Goal: Obtain resource: Download file/media

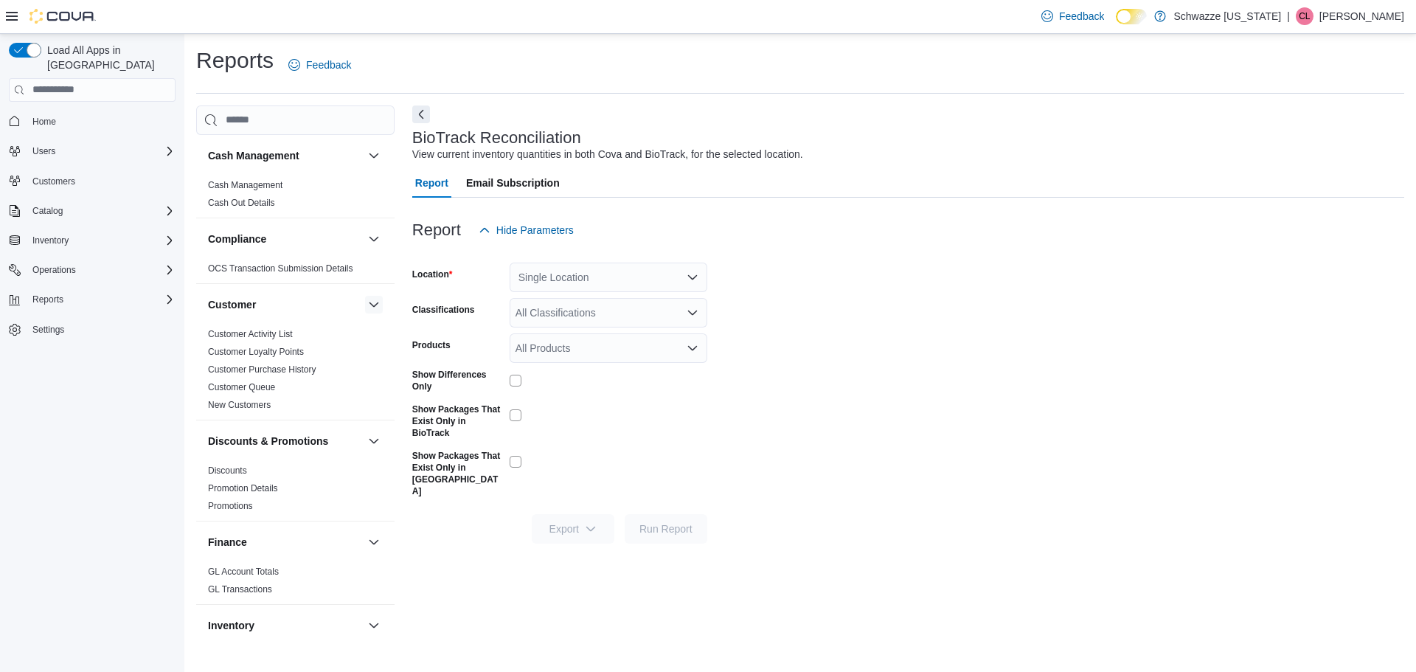
click at [365, 303] on button "button" at bounding box center [374, 305] width 18 height 18
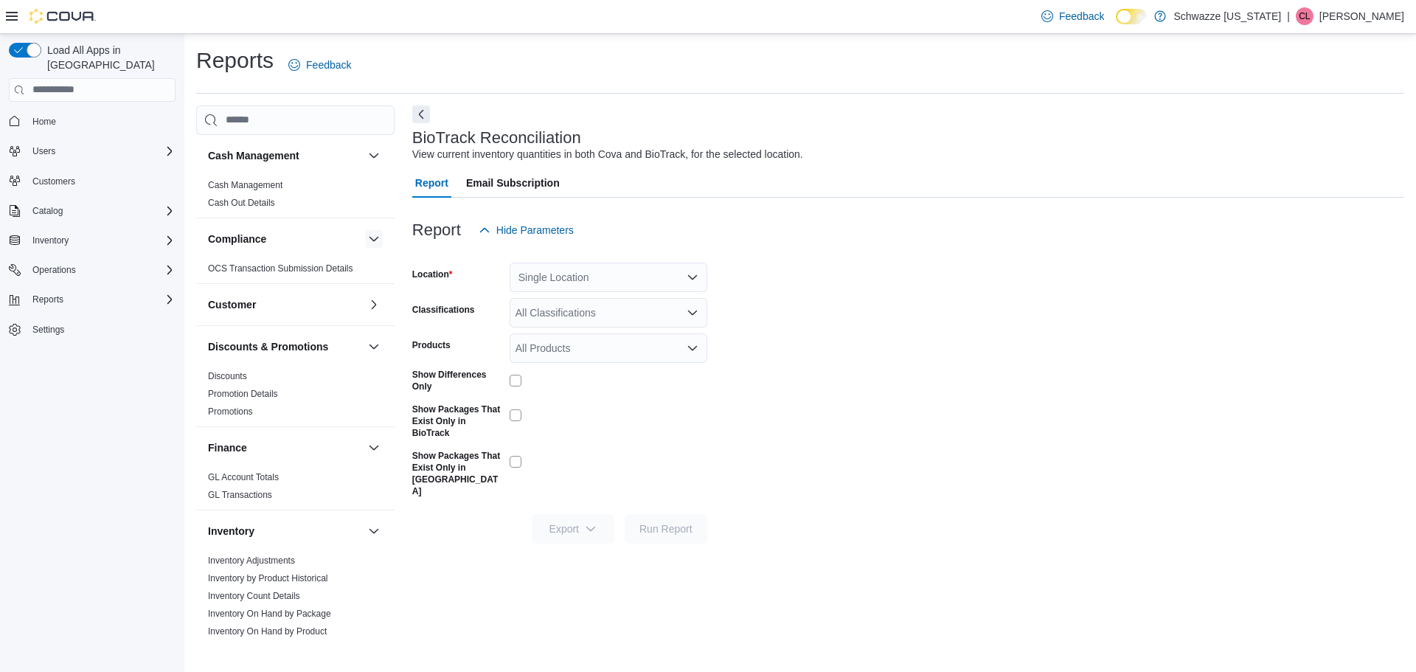
drag, startPoint x: 361, startPoint y: 239, endPoint x: 382, endPoint y: 169, distance: 73.2
click at [365, 238] on button "button" at bounding box center [374, 239] width 18 height 18
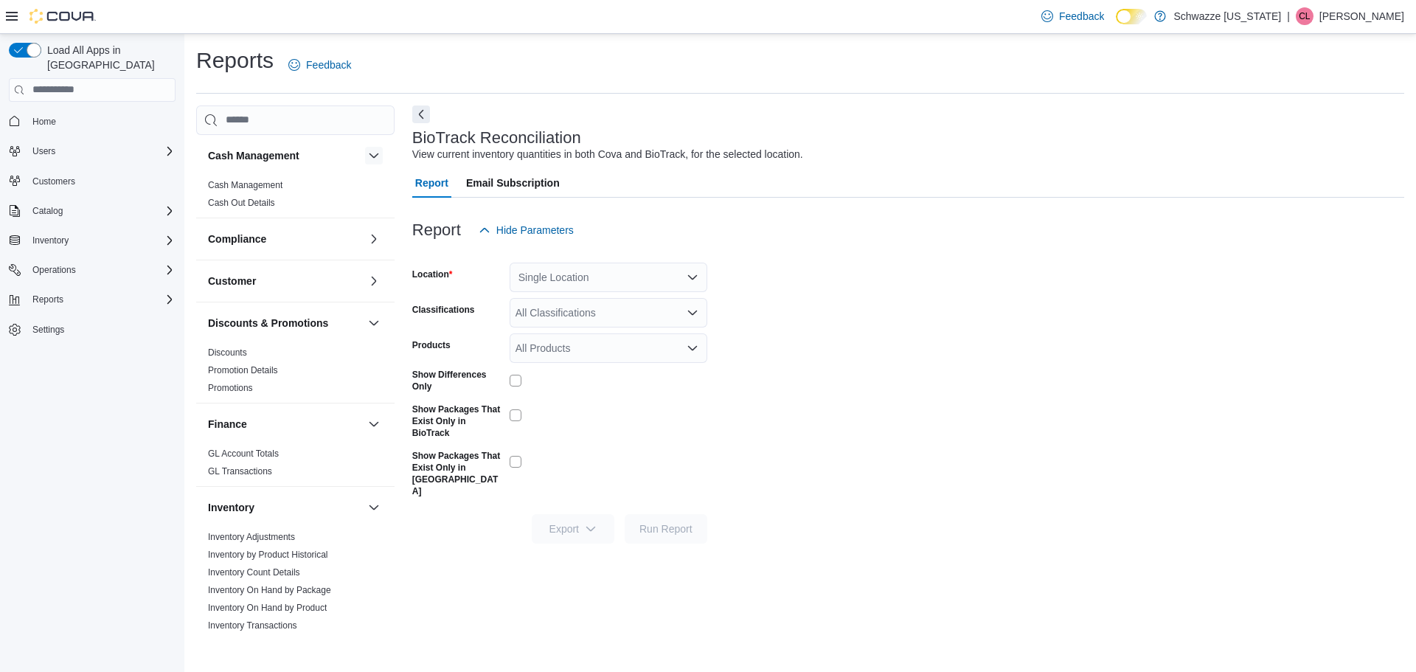
click at [365, 156] on button "button" at bounding box center [374, 156] width 18 height 18
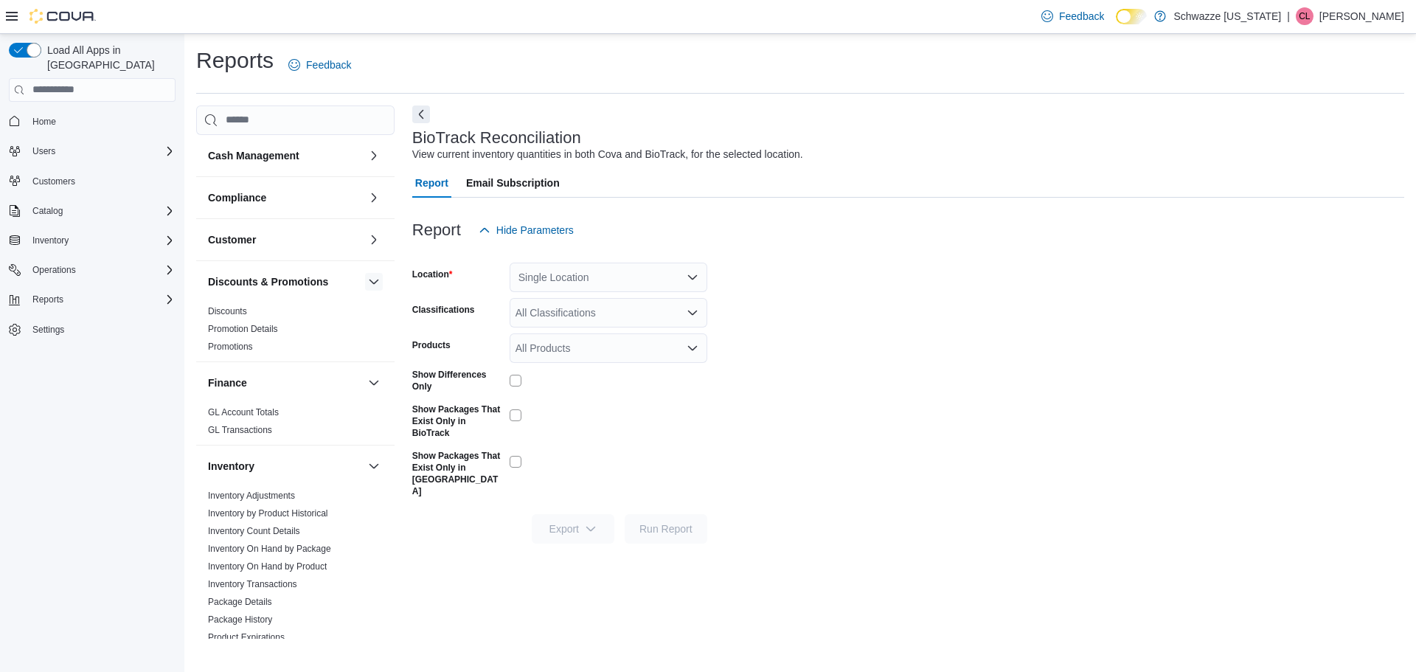
click at [365, 280] on button "button" at bounding box center [374, 282] width 18 height 18
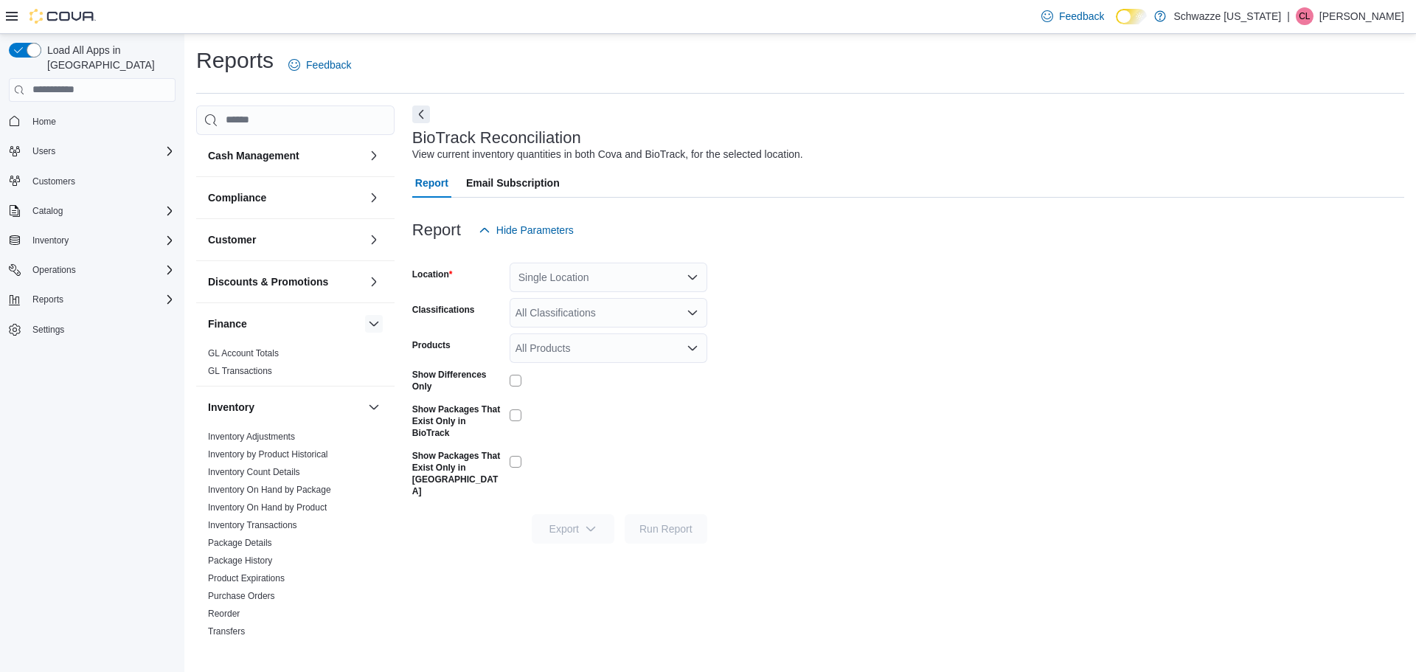
click at [365, 324] on button "button" at bounding box center [374, 324] width 18 height 18
click at [365, 366] on button "button" at bounding box center [374, 366] width 18 height 18
click at [365, 404] on button "button" at bounding box center [374, 408] width 18 height 18
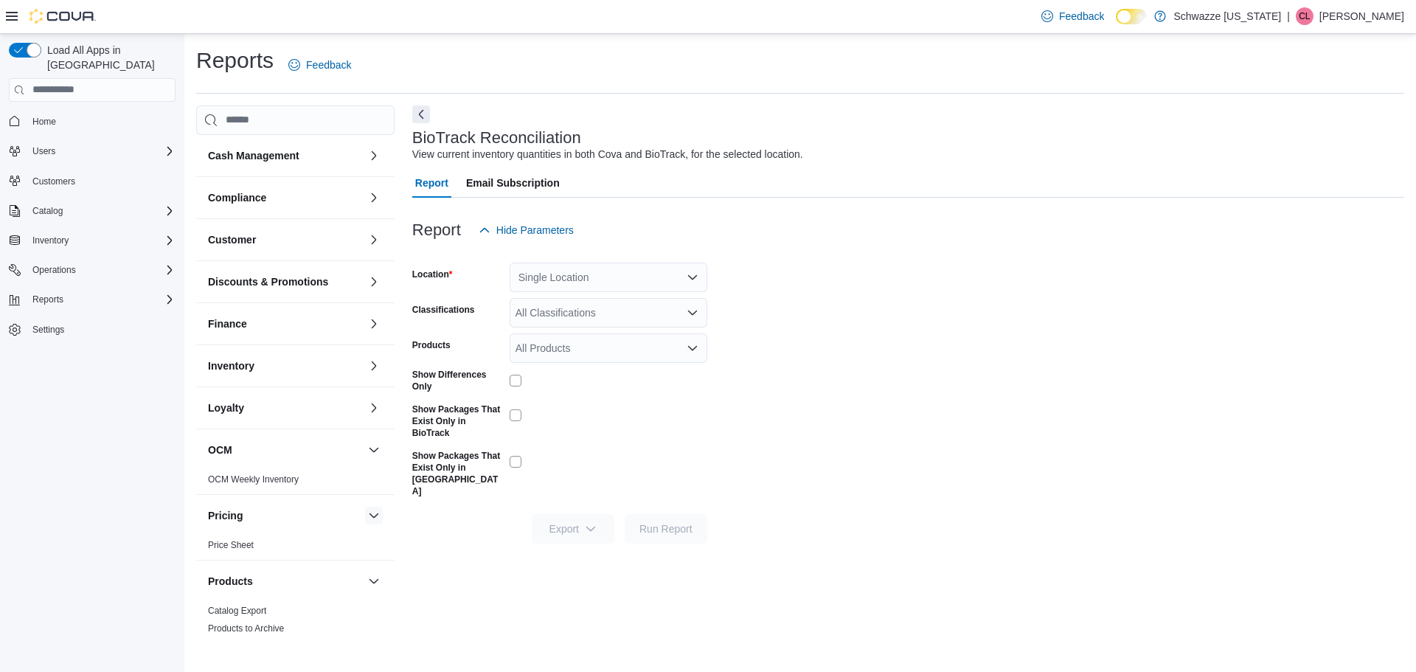
click at [365, 515] on button "button" at bounding box center [374, 516] width 18 height 18
click at [365, 456] on button "button" at bounding box center [374, 450] width 18 height 18
click at [365, 531] on button "button" at bounding box center [374, 534] width 18 height 18
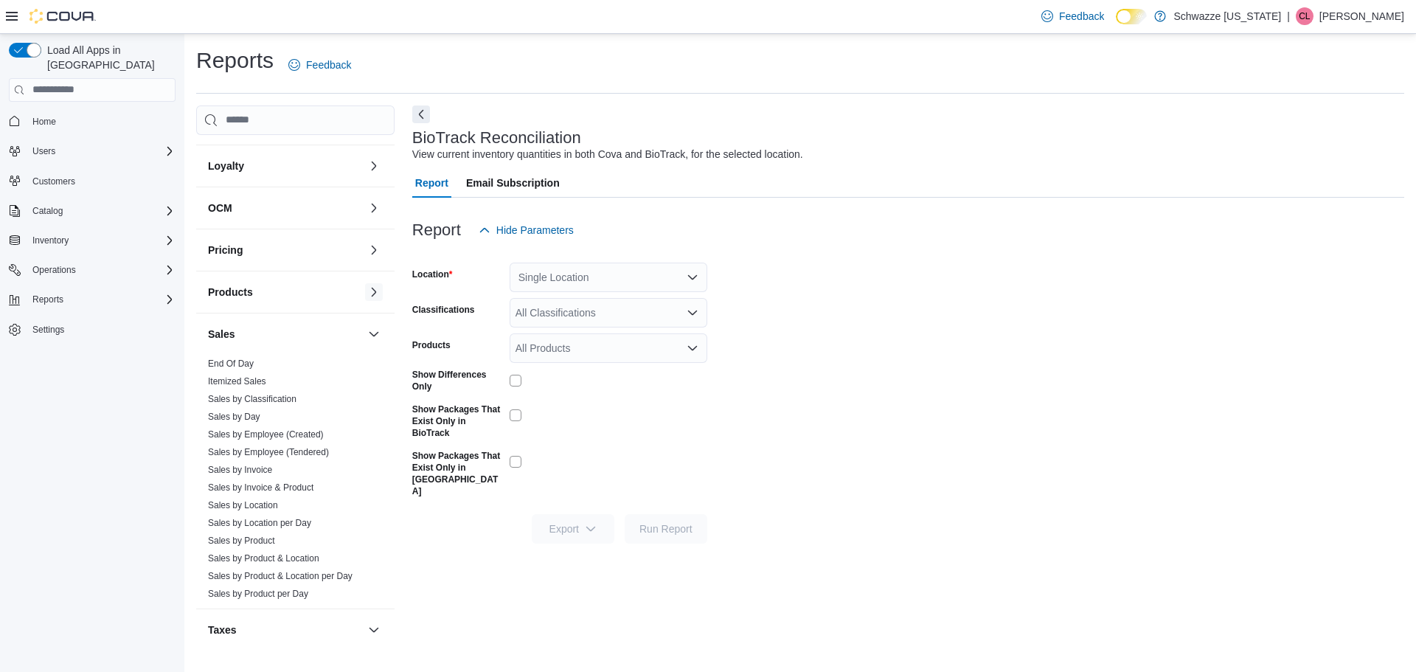
scroll to position [295, 0]
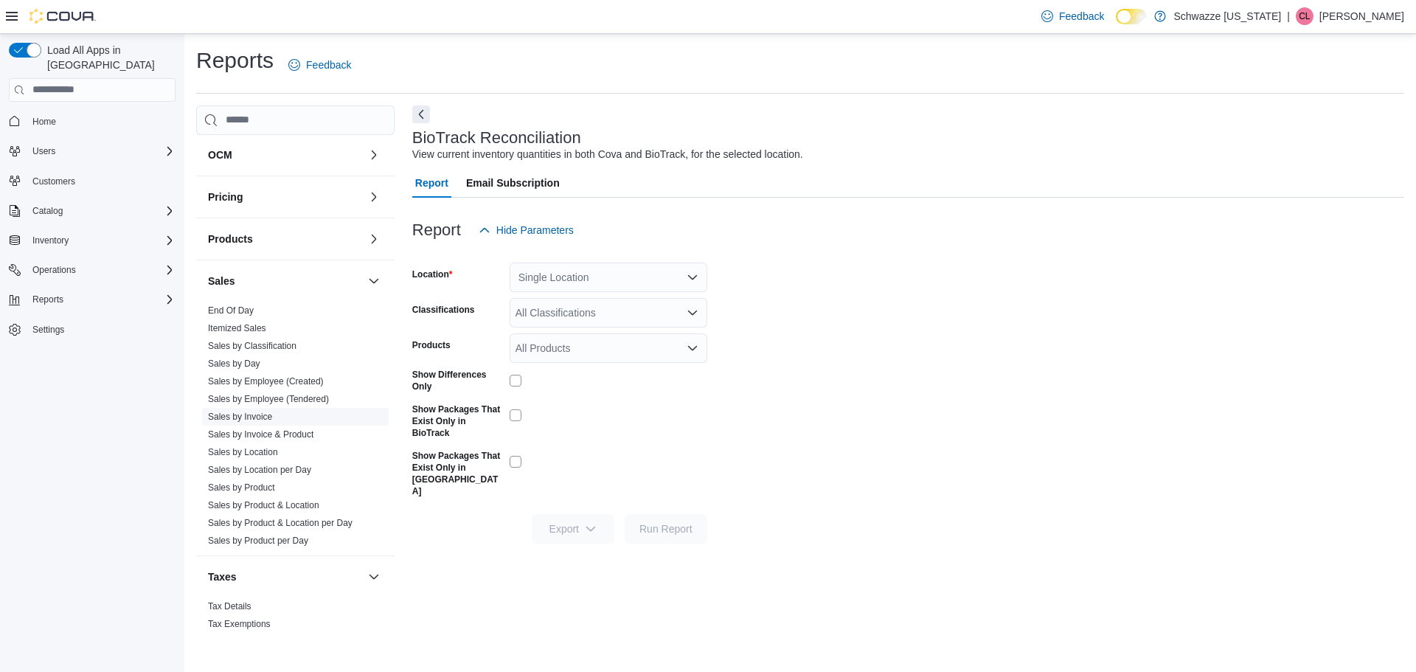
click at [261, 418] on link "Sales by Invoice" at bounding box center [240, 416] width 64 height 10
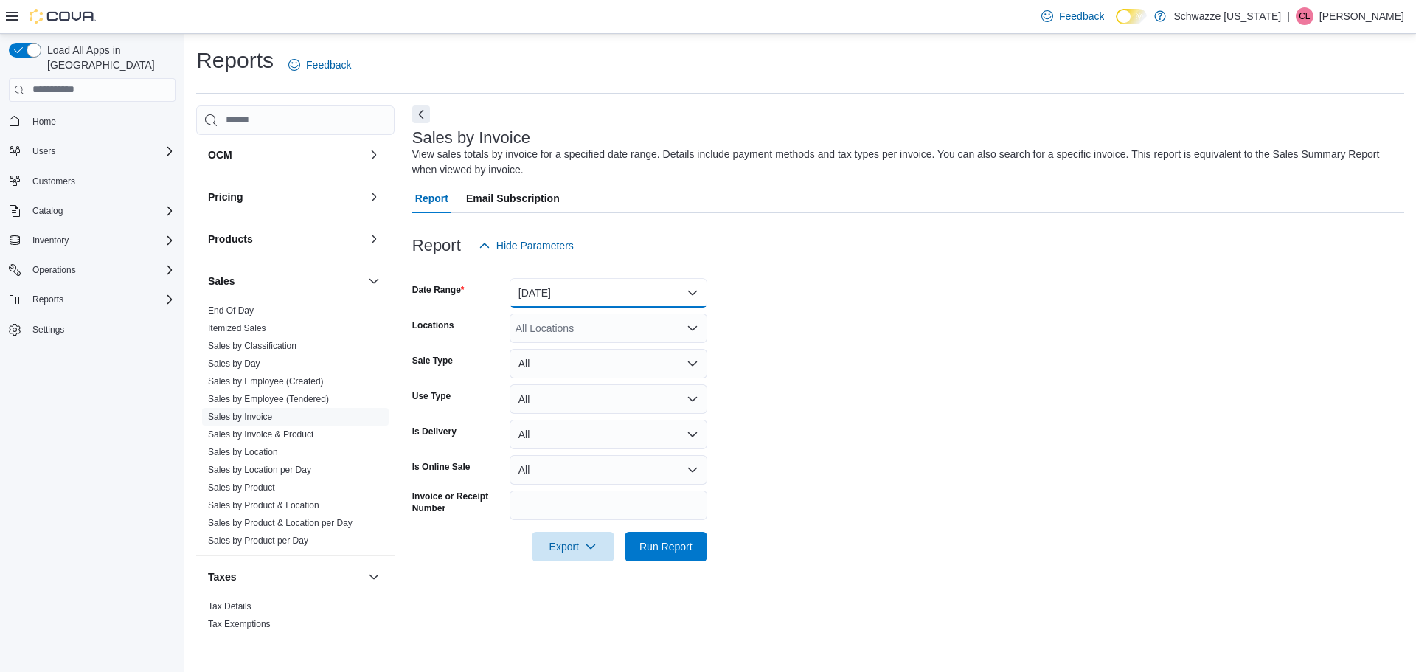
click at [608, 302] on button "Yesterday" at bounding box center [609, 292] width 198 height 29
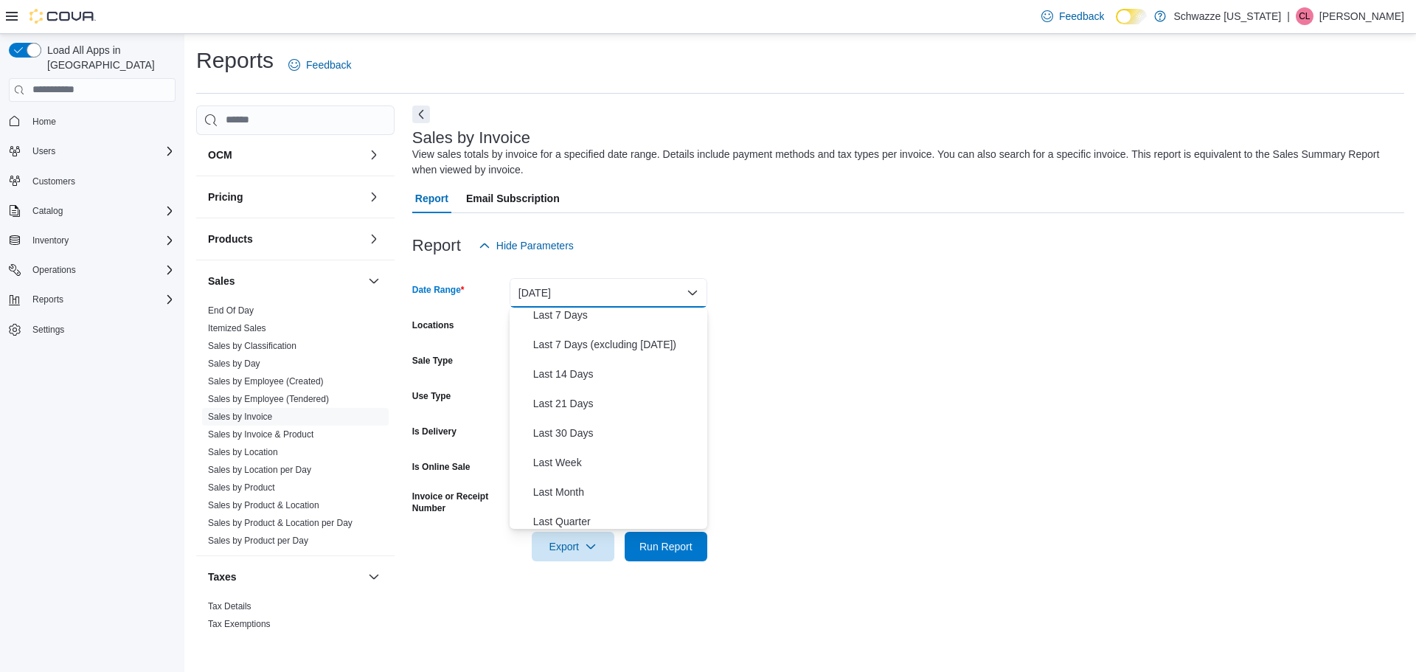
scroll to position [101, 0]
click at [579, 426] on span "Last 30 Days" at bounding box center [617, 428] width 168 height 18
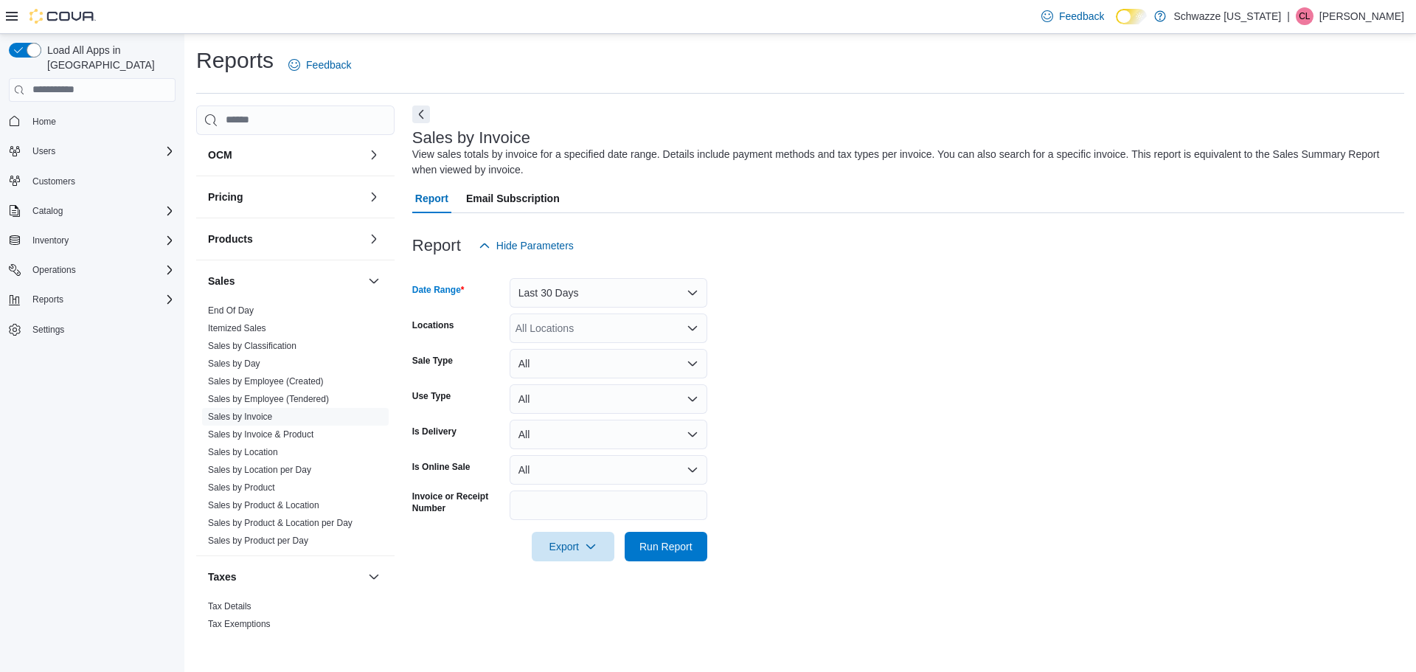
click at [889, 330] on form "Date Range Last 30 Days Locations All Locations Sale Type All Use Type All Is D…" at bounding box center [908, 410] width 992 height 301
click at [587, 543] on icon "button" at bounding box center [591, 546] width 12 height 12
click at [594, 576] on span "Export to Excel" at bounding box center [575, 576] width 66 height 12
click at [365, 281] on button "button" at bounding box center [374, 281] width 18 height 18
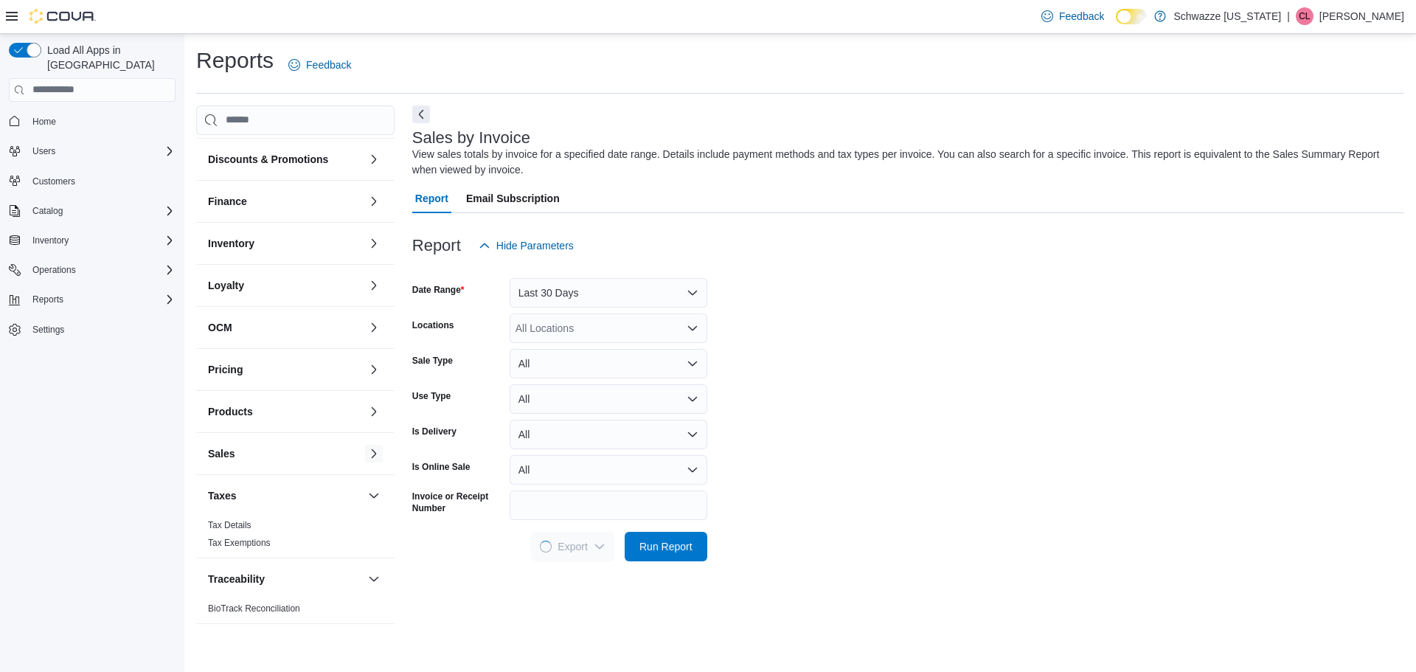
scroll to position [122, 0]
click at [365, 496] on button "button" at bounding box center [374, 496] width 18 height 18
click at [365, 580] on button "button" at bounding box center [374, 579] width 18 height 18
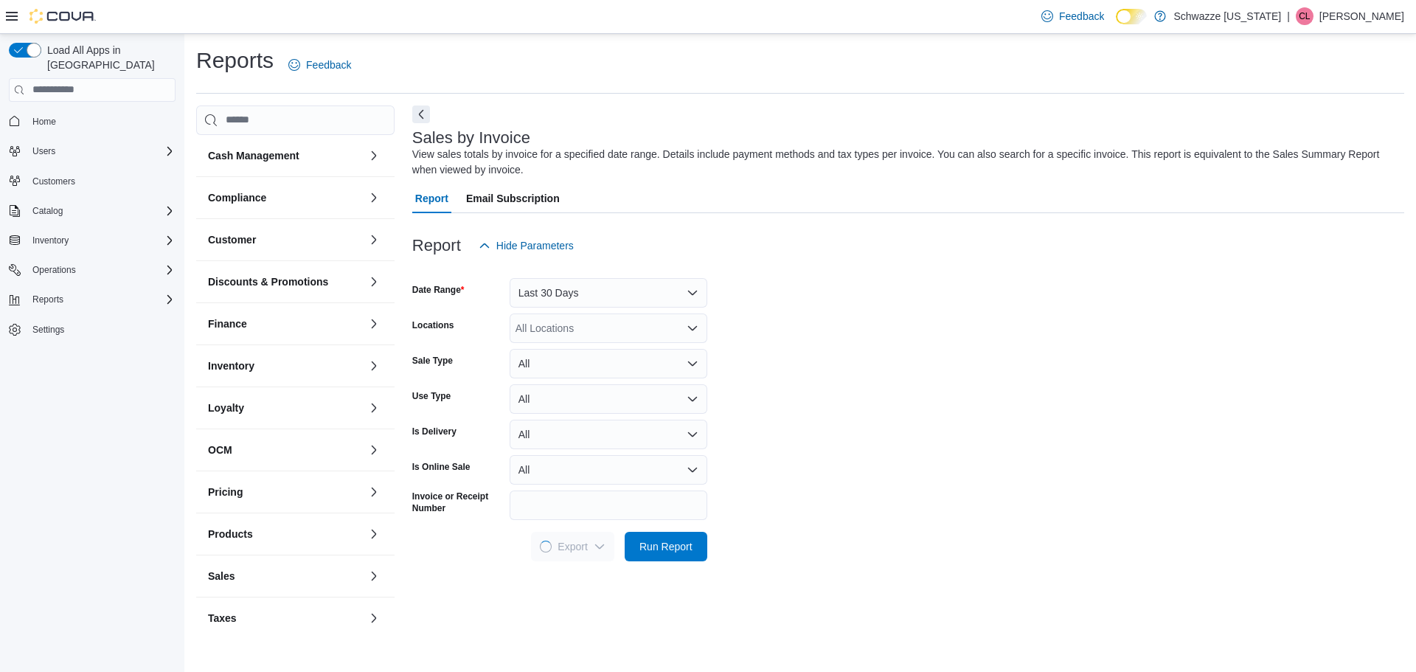
scroll to position [0, 0]
click at [1009, 297] on form "Date Range Last 30 Days Locations All Locations Sale Type All Use Type All Is D…" at bounding box center [908, 410] width 992 height 301
click at [578, 552] on span "Export" at bounding box center [573, 545] width 65 height 29
click at [587, 581] on span "Export to Excel" at bounding box center [575, 576] width 66 height 12
click at [648, 542] on span "Run Report" at bounding box center [665, 545] width 53 height 15
